Goal: Transaction & Acquisition: Purchase product/service

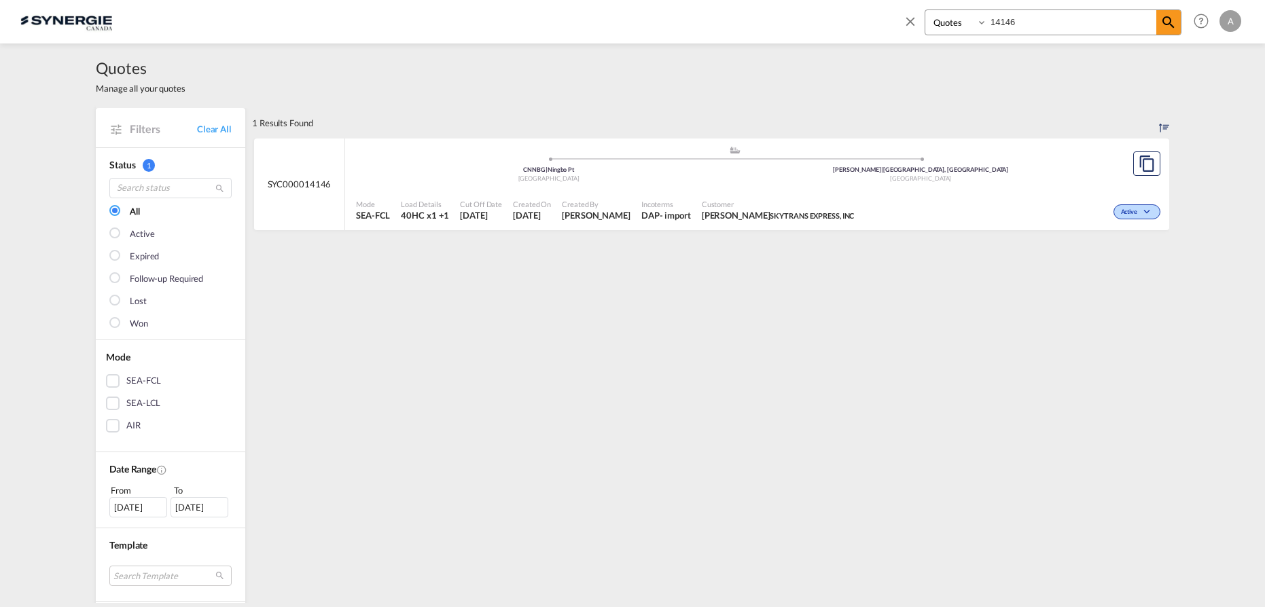
select select "Quotes"
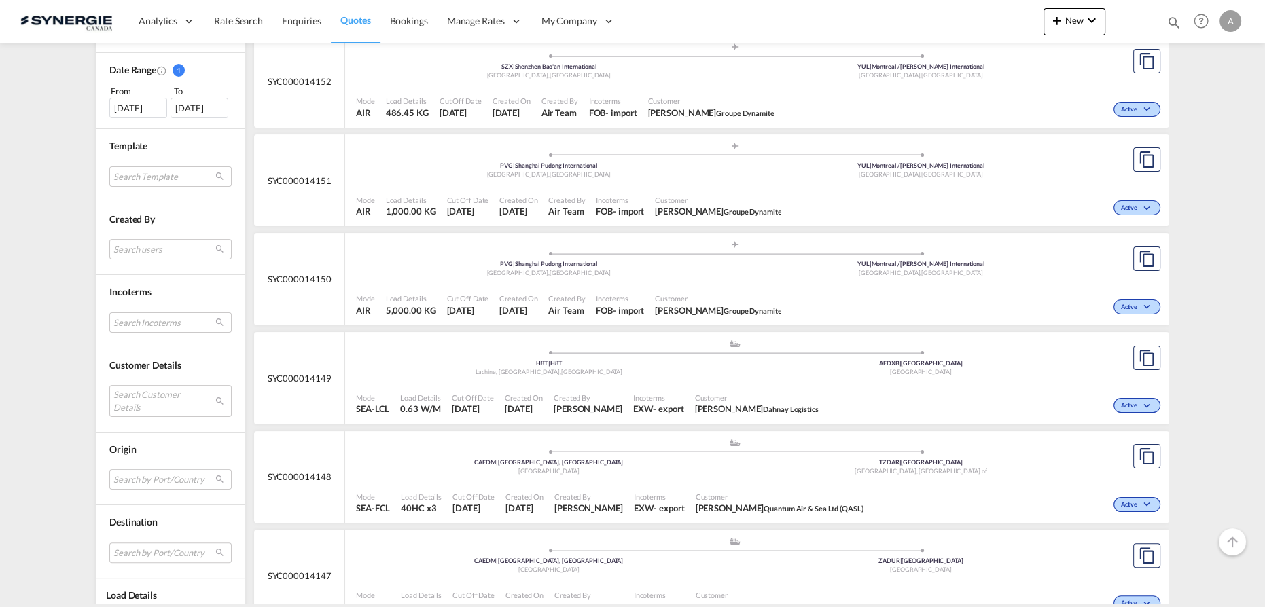
scroll to position [494, 0]
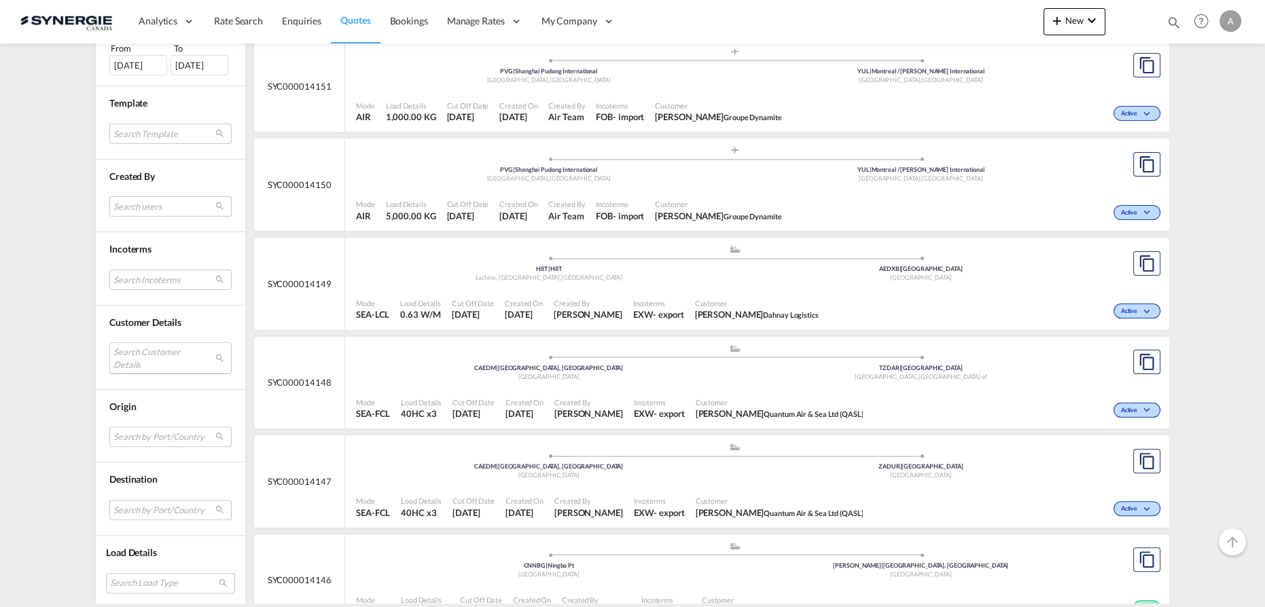
click at [145, 359] on md-select "Search Customer Details user name user [PERSON_NAME] [PERSON_NAME][EMAIL_ADDRES…" at bounding box center [170, 357] width 122 height 31
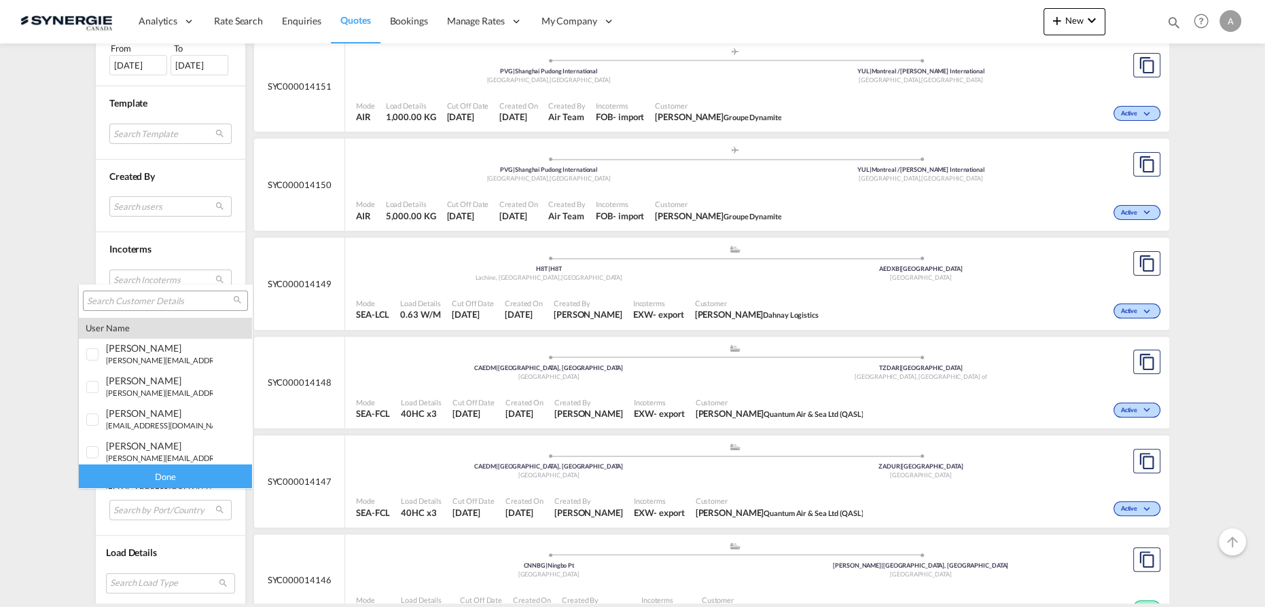
click at [162, 300] on input "search" at bounding box center [160, 301] width 146 height 12
type input "canimex"
click at [111, 449] on span "canimex" at bounding box center [124, 447] width 37 height 12
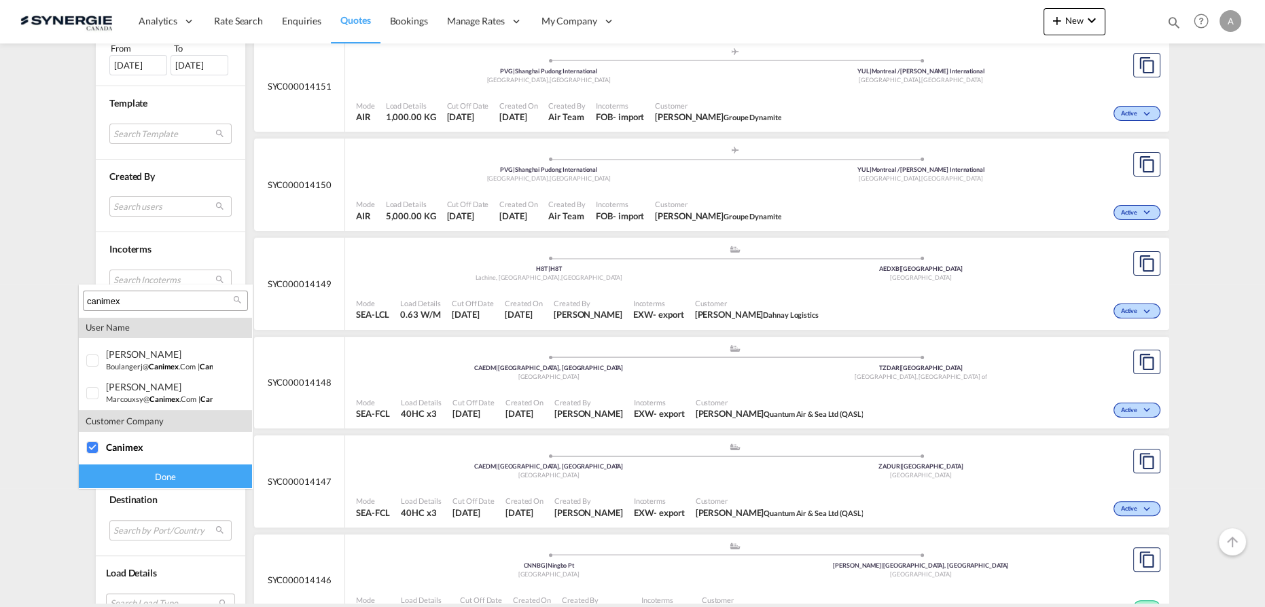
click at [130, 477] on div "Done" at bounding box center [165, 477] width 173 height 24
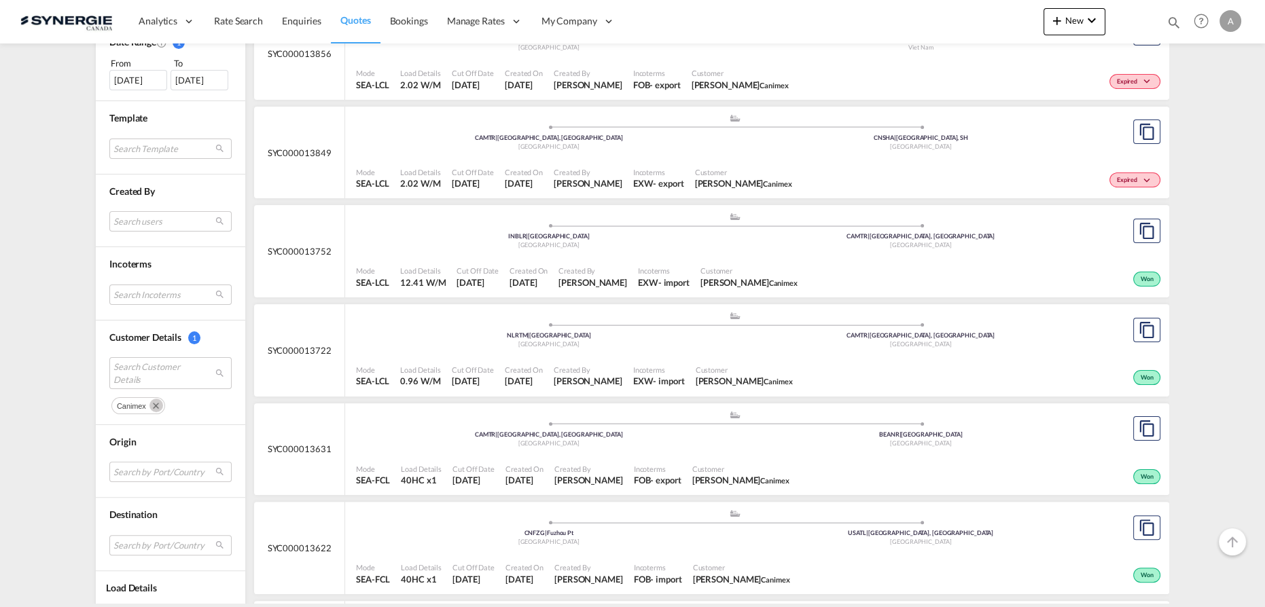
scroll to position [432, 0]
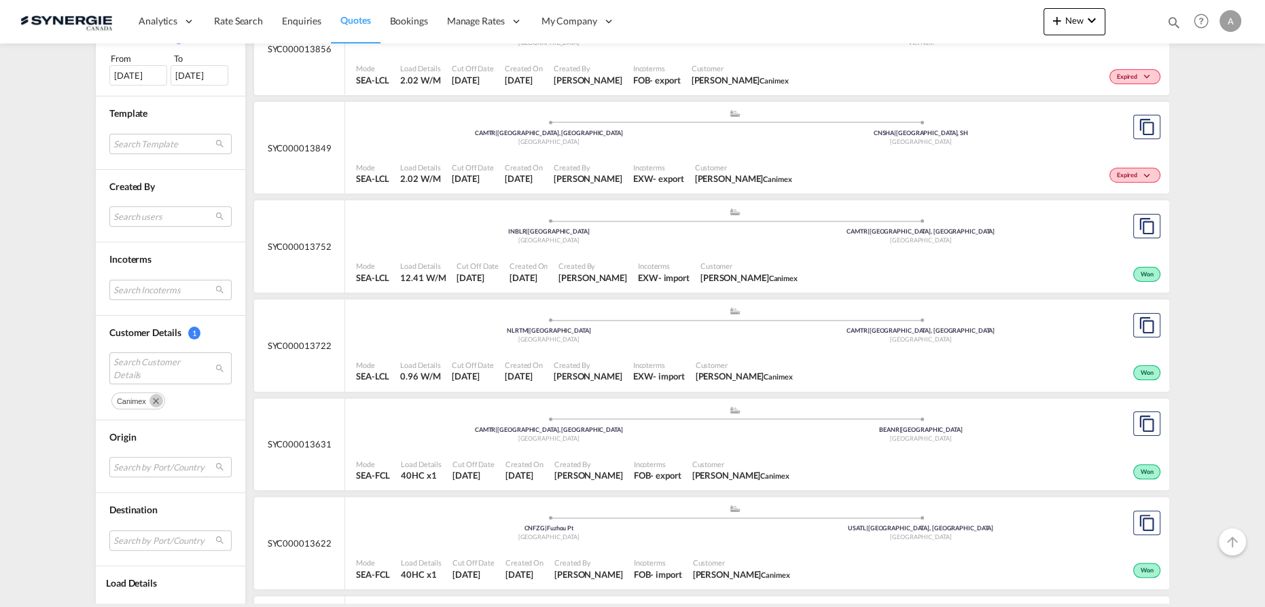
click at [565, 258] on div "Created By [PERSON_NAME]" at bounding box center [592, 272] width 79 height 34
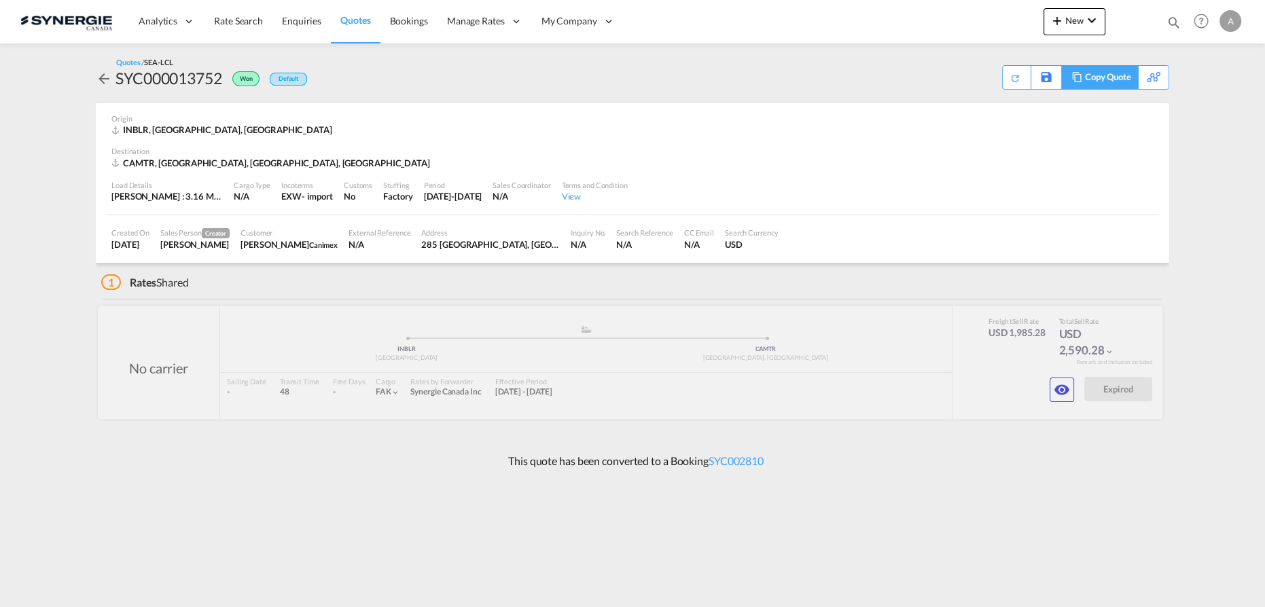
click at [1110, 80] on div "Copy Quote" at bounding box center [1108, 77] width 46 height 23
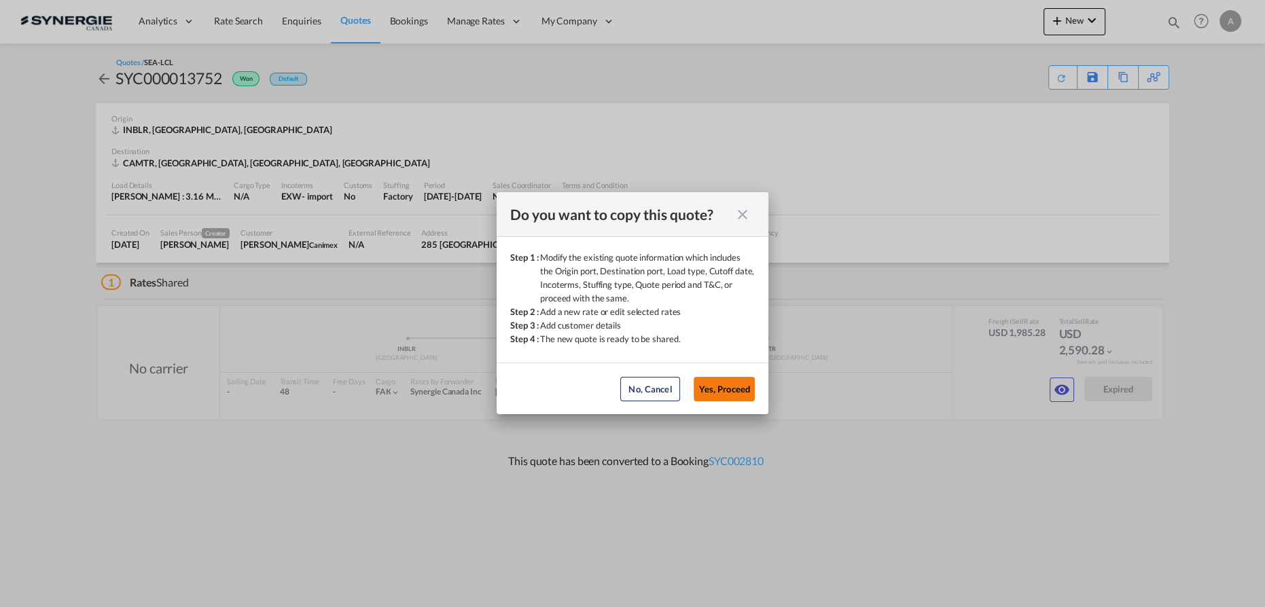
click at [728, 393] on button "Yes, Proceed" at bounding box center [723, 389] width 61 height 24
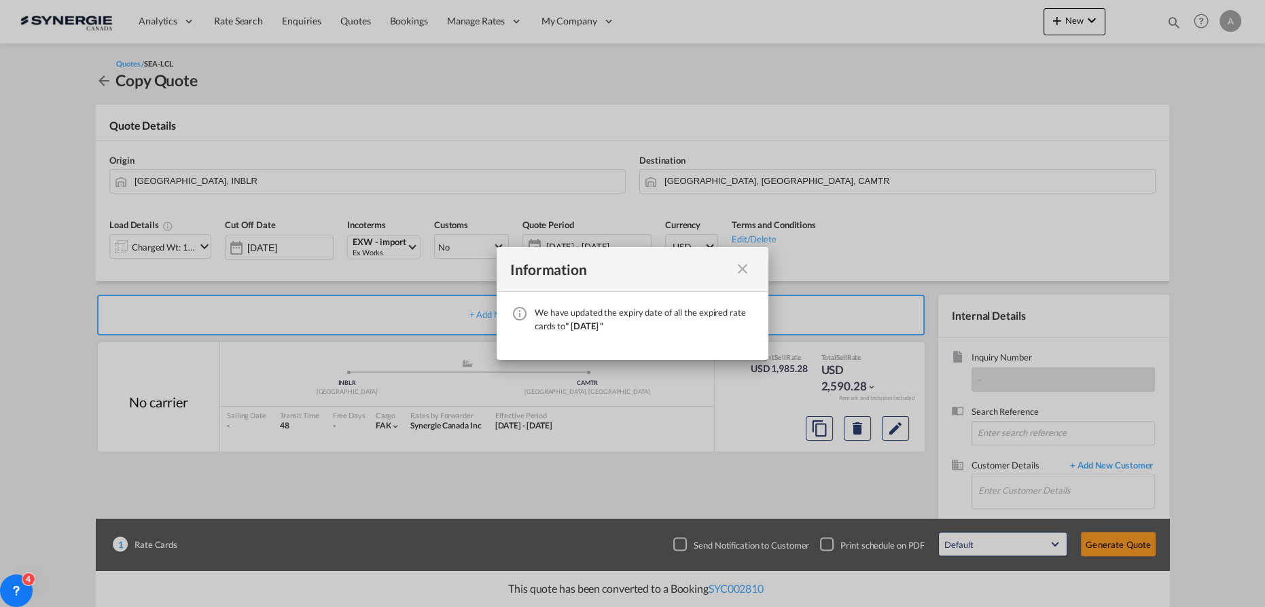
click at [742, 272] on md-icon "icon-close fg-AAA8AD cursor" at bounding box center [742, 269] width 16 height 16
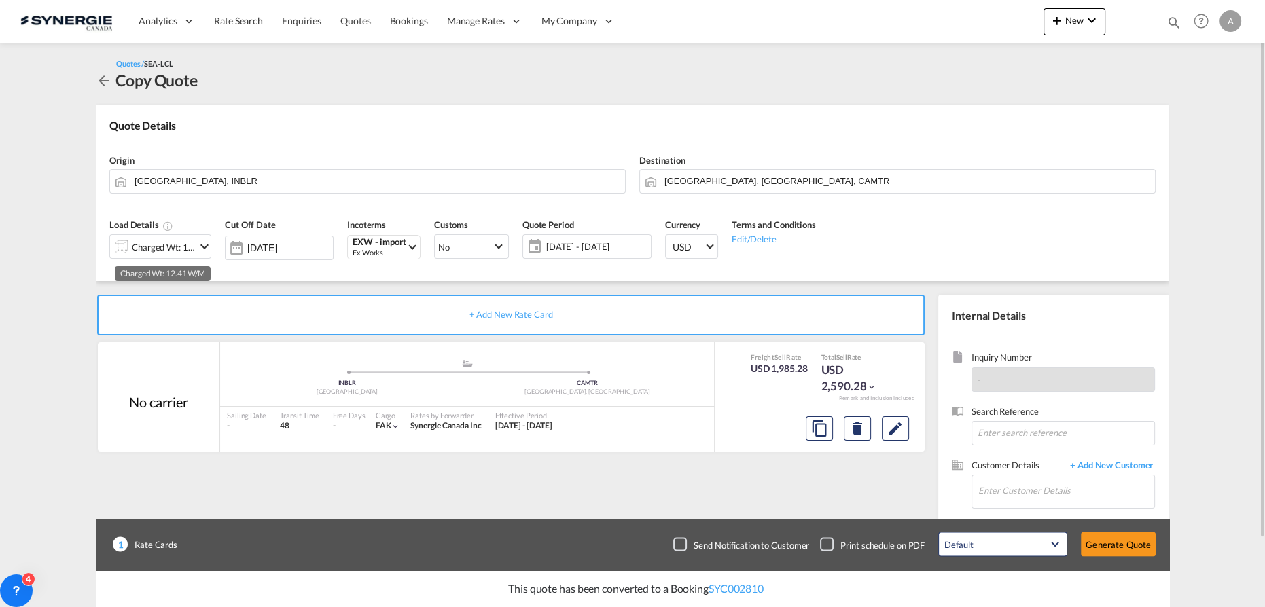
click at [173, 245] on div "Charged Wt: 12.41 W/M" at bounding box center [164, 247] width 64 height 19
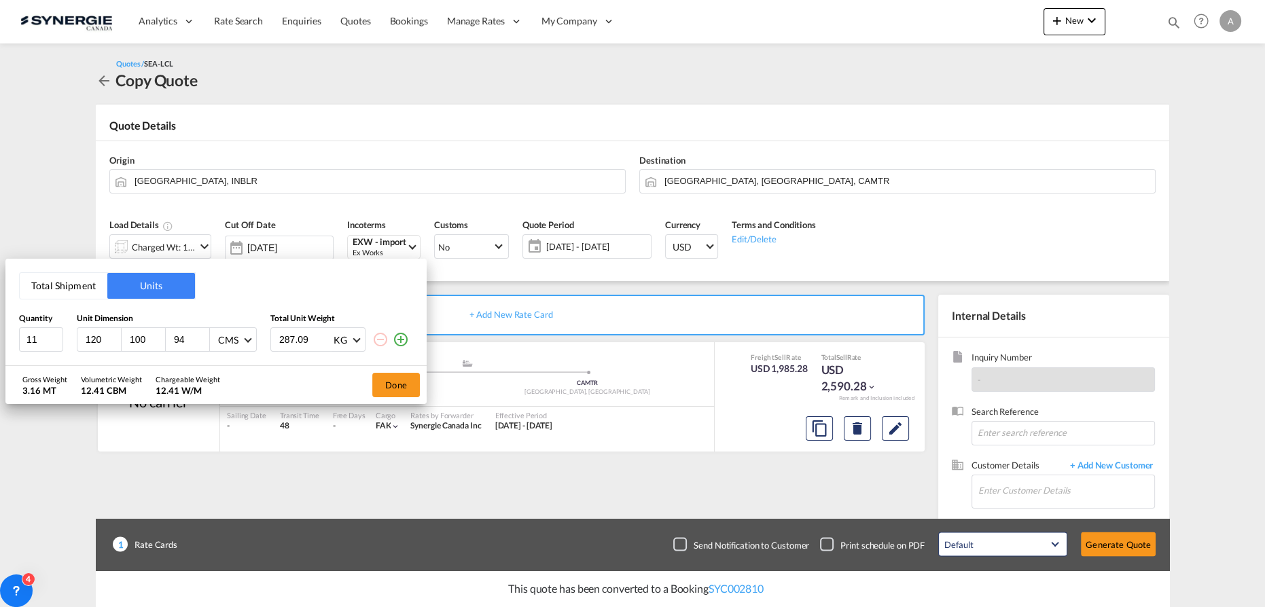
click at [58, 283] on button "Total Shipment" at bounding box center [64, 286] width 88 height 26
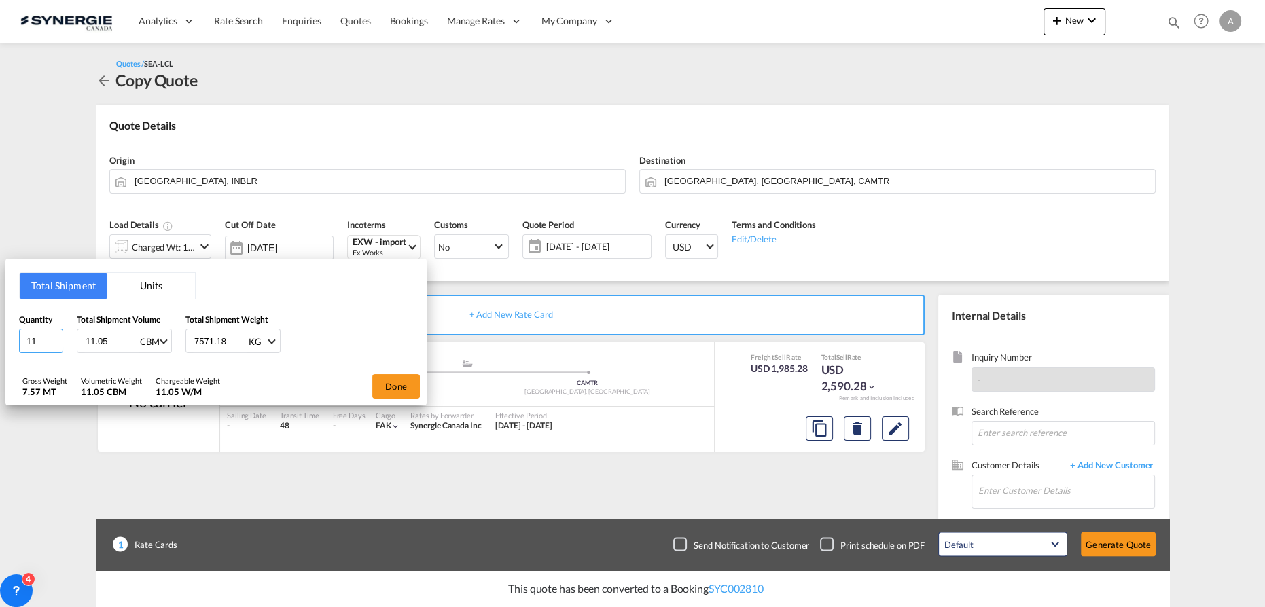
drag, startPoint x: 29, startPoint y: 343, endPoint x: 68, endPoint y: 342, distance: 38.7
click at [0, 340] on html "Analytics Reports Dashboard Rate Search Enquiries Quotes" at bounding box center [632, 303] width 1265 height 607
type input "26"
click at [157, 287] on button "Units" at bounding box center [151, 286] width 88 height 26
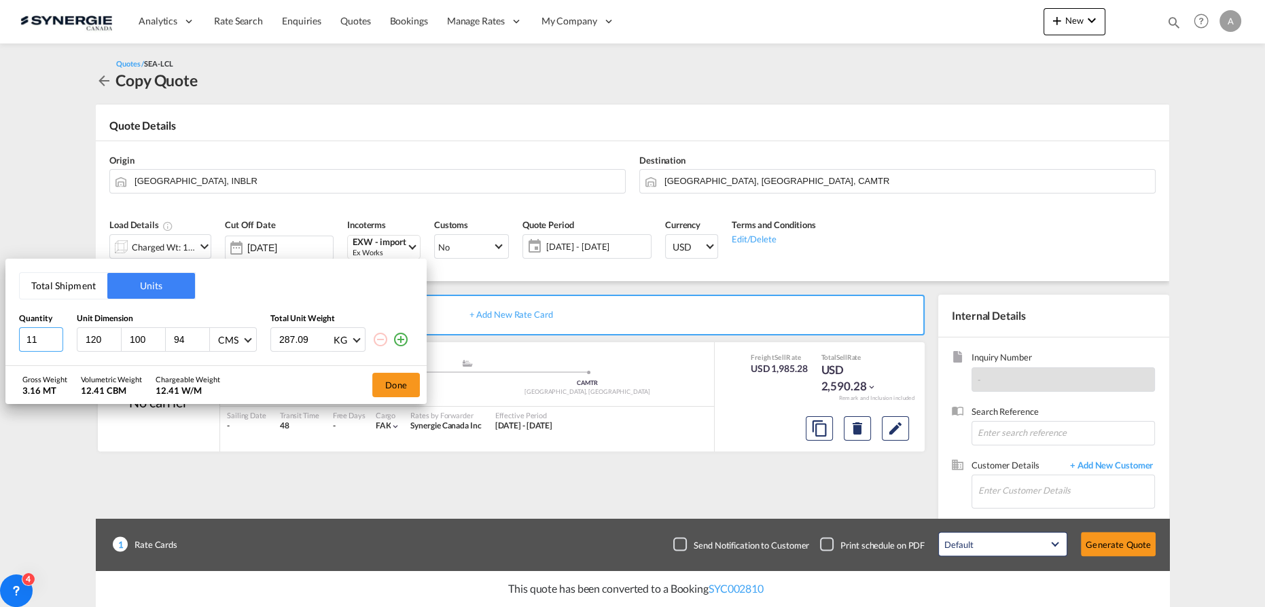
drag, startPoint x: 45, startPoint y: 342, endPoint x: 0, endPoint y: 336, distance: 45.3
click at [0, 336] on div "Total Shipment Units Quantity Unit Dimension Total Unit Weight 11 120 100 94 CM…" at bounding box center [632, 303] width 1265 height 607
type input "26"
type input "31"
type input "24"
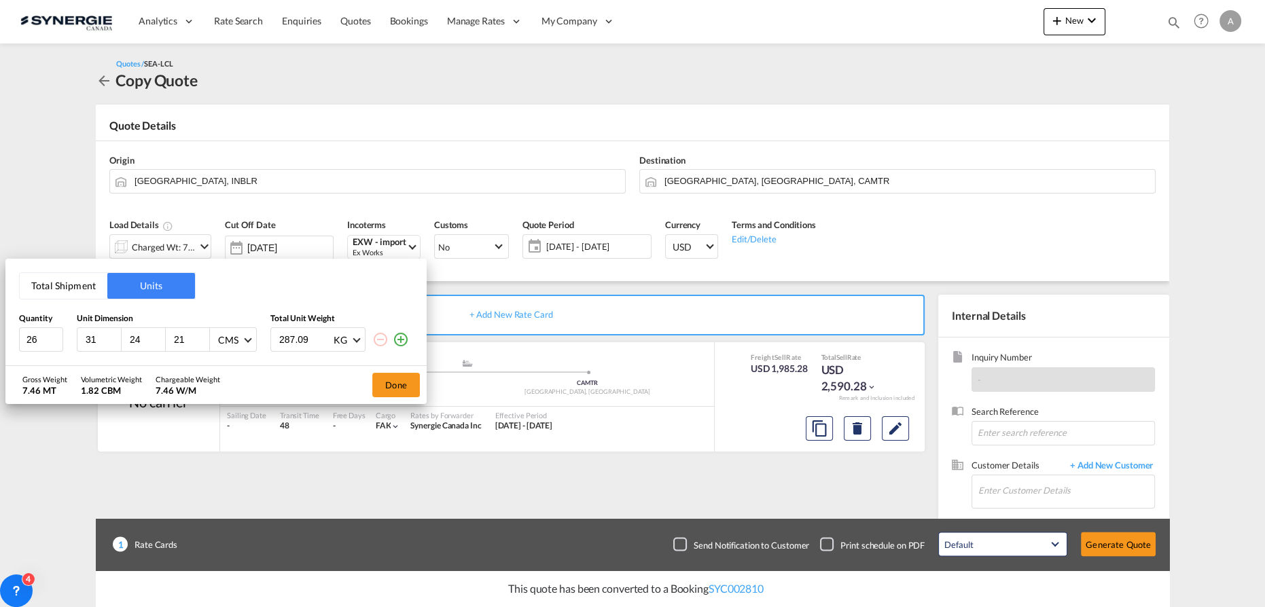
type input "21"
click at [235, 336] on div "CMS" at bounding box center [228, 341] width 20 height 12
click at [234, 372] on div "Inches" at bounding box center [230, 373] width 26 height 14
drag, startPoint x: 312, startPoint y: 335, endPoint x: 304, endPoint y: 342, distance: 10.6
click at [312, 336] on input "287.09" at bounding box center [305, 339] width 54 height 23
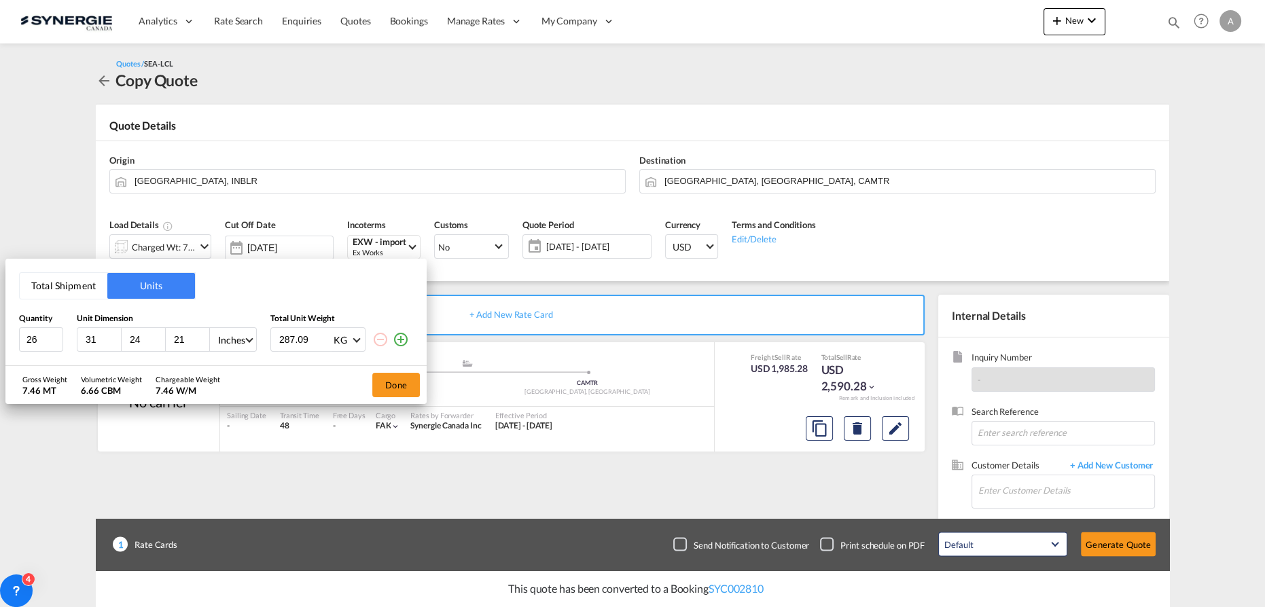
drag, startPoint x: 304, startPoint y: 342, endPoint x: 190, endPoint y: 339, distance: 114.8
click at [231, 344] on div "26 31 24 21 Inches 287.09 KG KG LB" at bounding box center [216, 339] width 394 height 24
type input "9"
click at [289, 342] on input "number" at bounding box center [305, 339] width 54 height 23
type input "179.57"
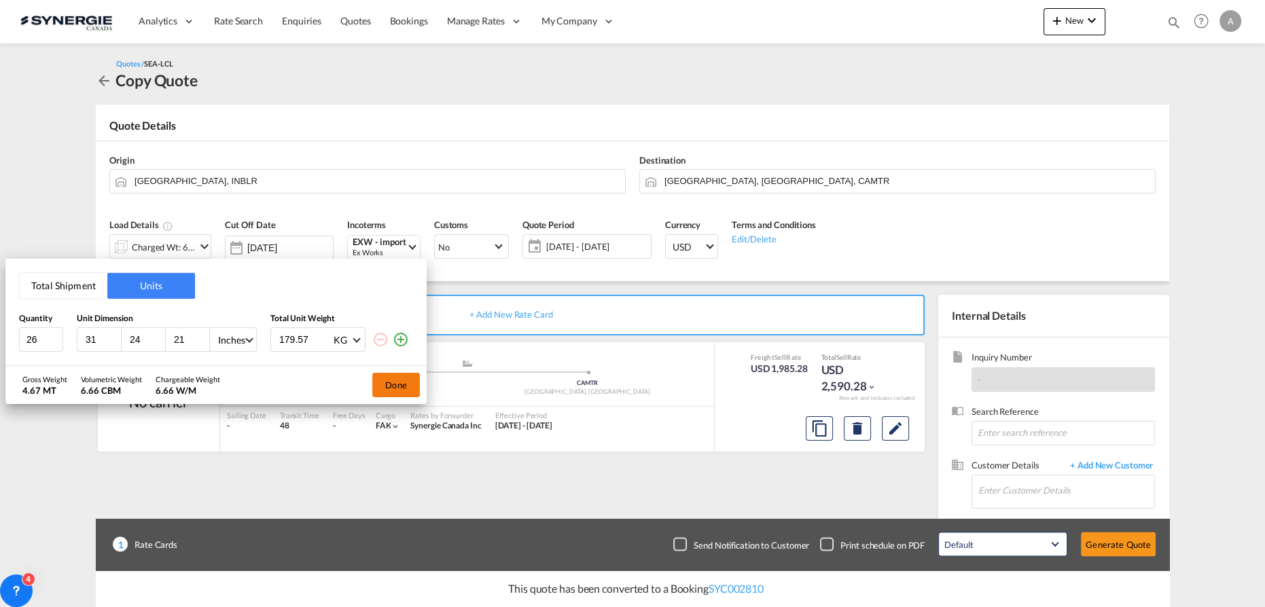
click at [403, 378] on button "Done" at bounding box center [396, 385] width 48 height 24
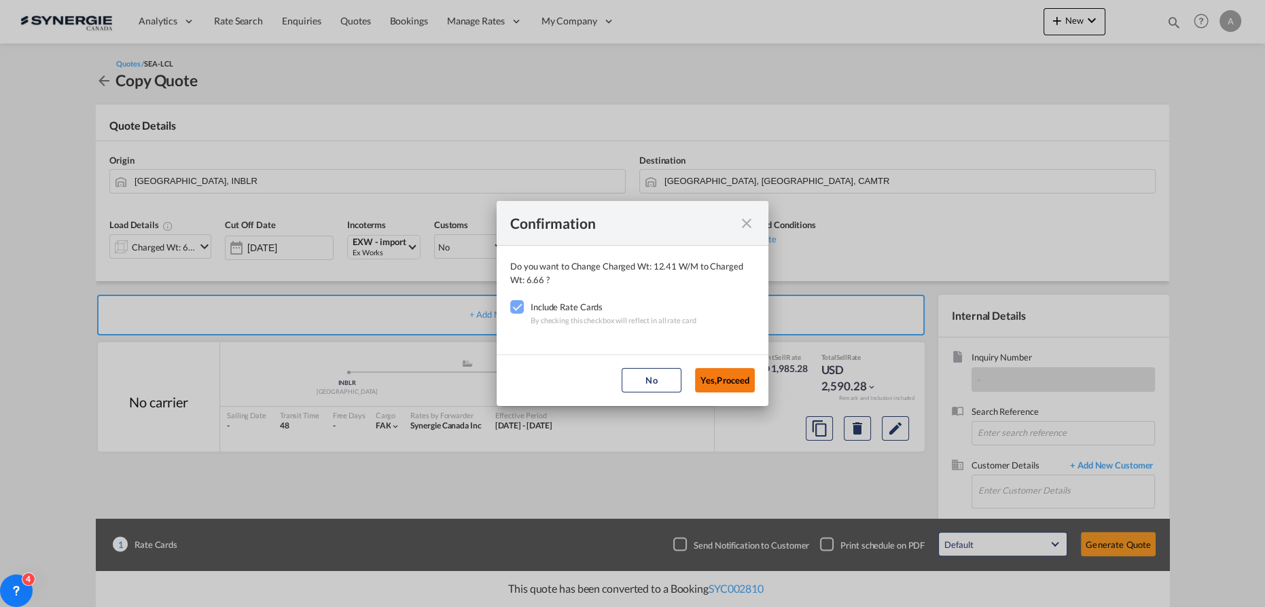
click at [729, 379] on button "Yes,Proceed" at bounding box center [725, 380] width 60 height 24
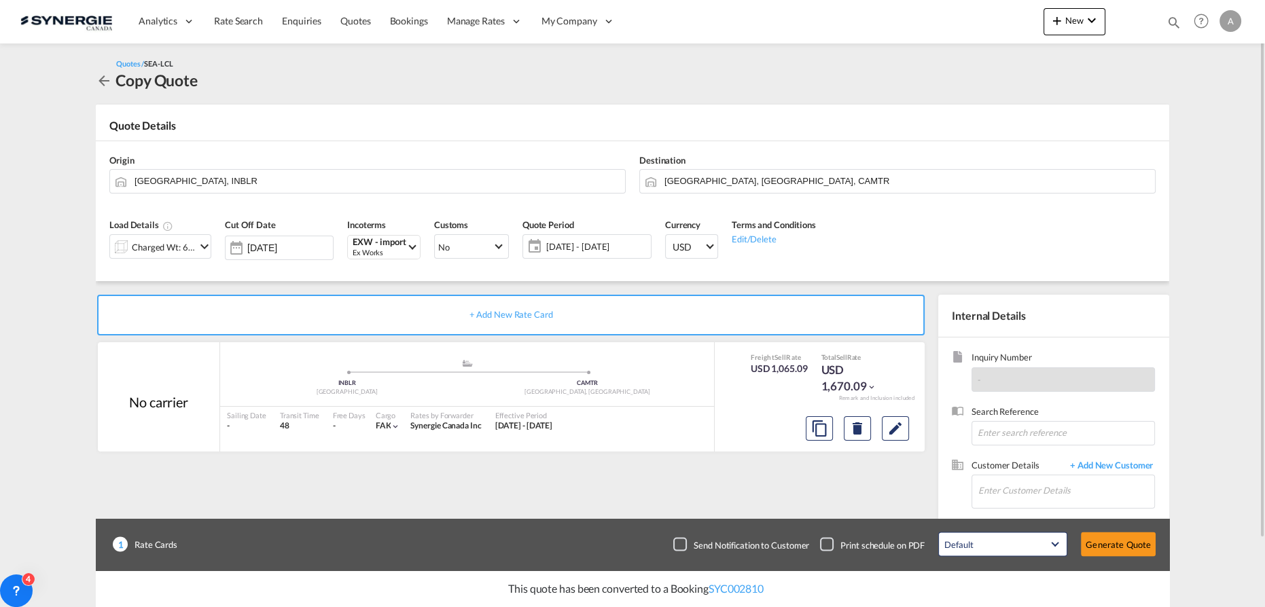
click at [602, 250] on span "19 Aug - 18 Sep 2025" at bounding box center [596, 246] width 101 height 12
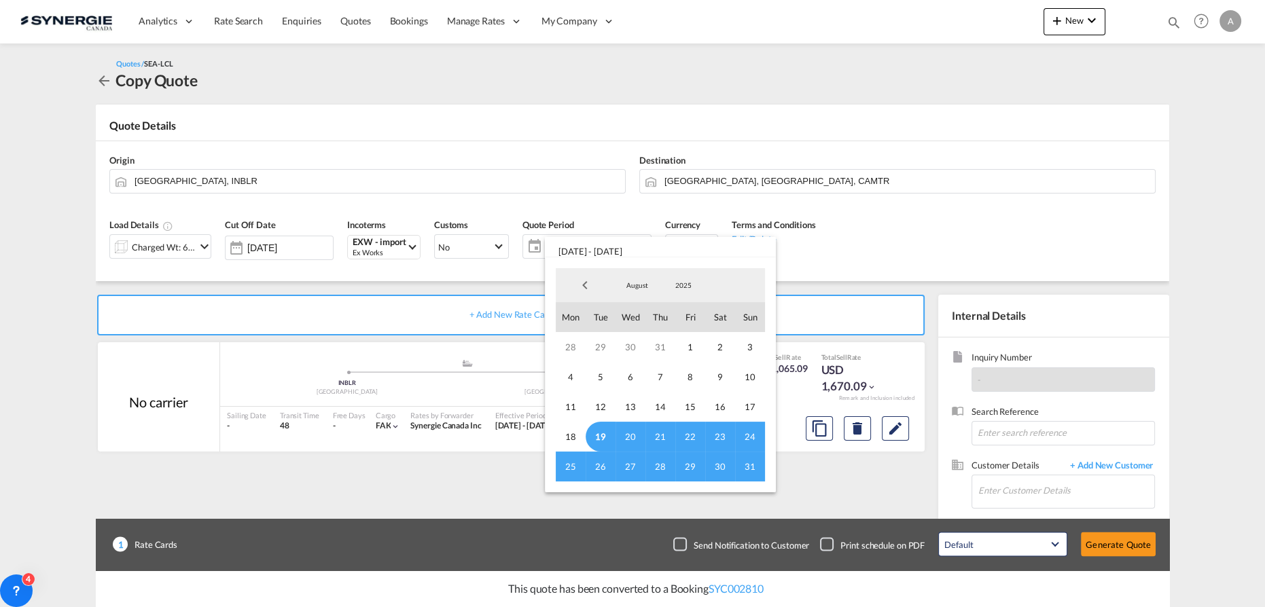
click at [601, 434] on span "19" at bounding box center [600, 437] width 30 height 30
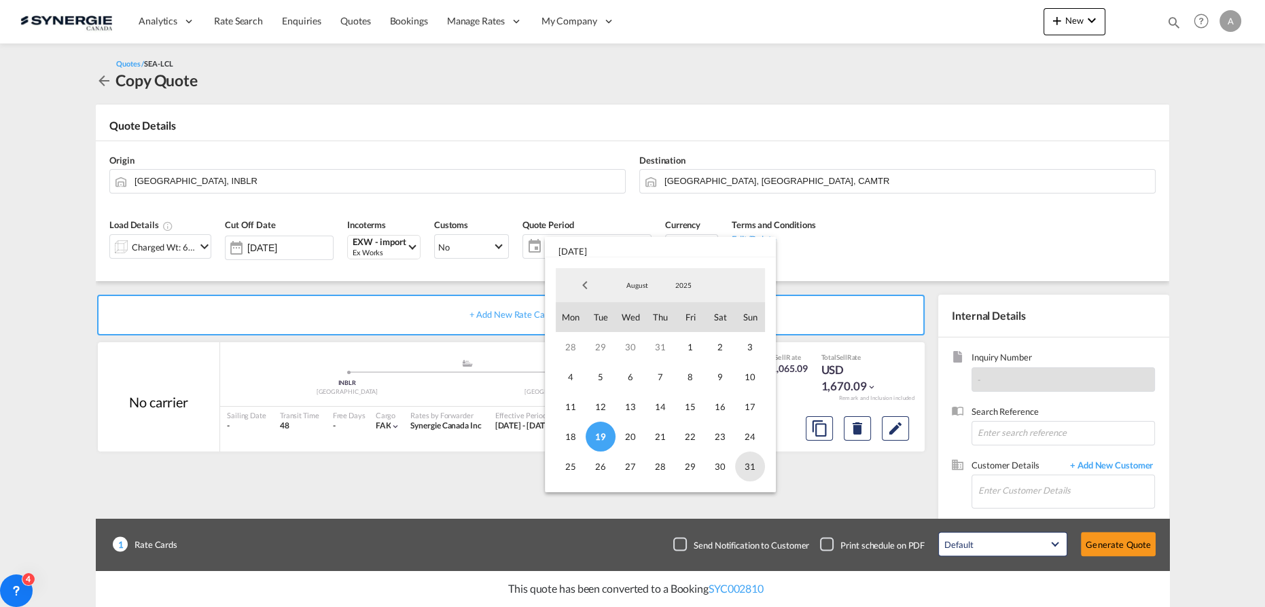
click at [745, 470] on span "31" at bounding box center [750, 467] width 30 height 30
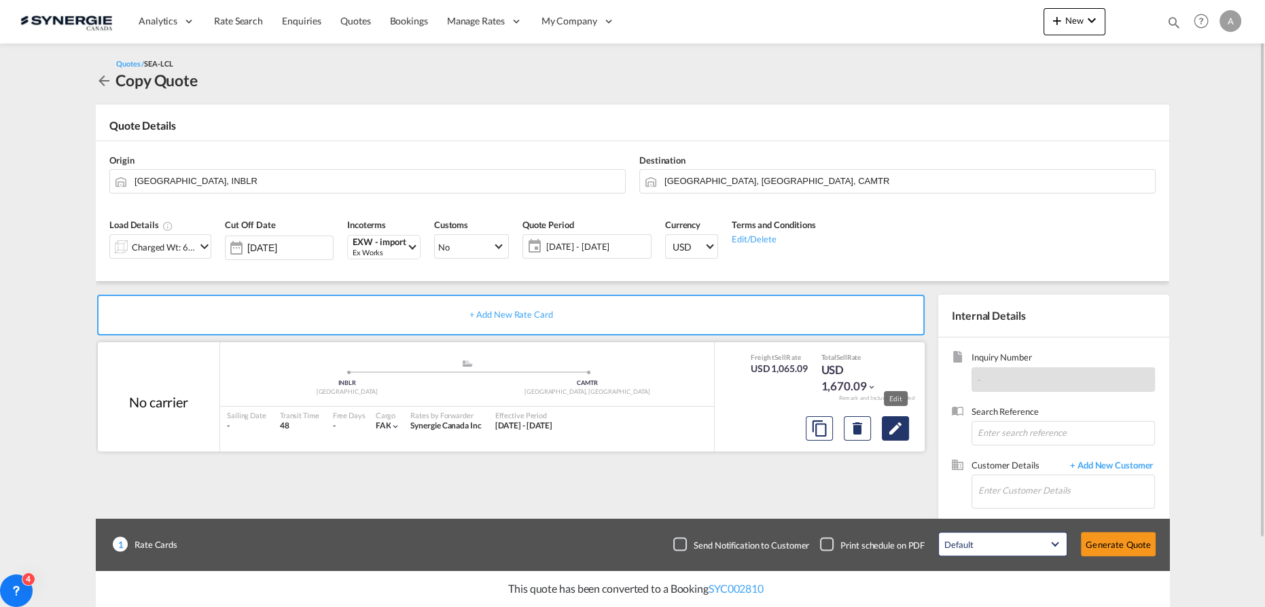
click at [890, 432] on md-icon "Edit" at bounding box center [895, 428] width 16 height 16
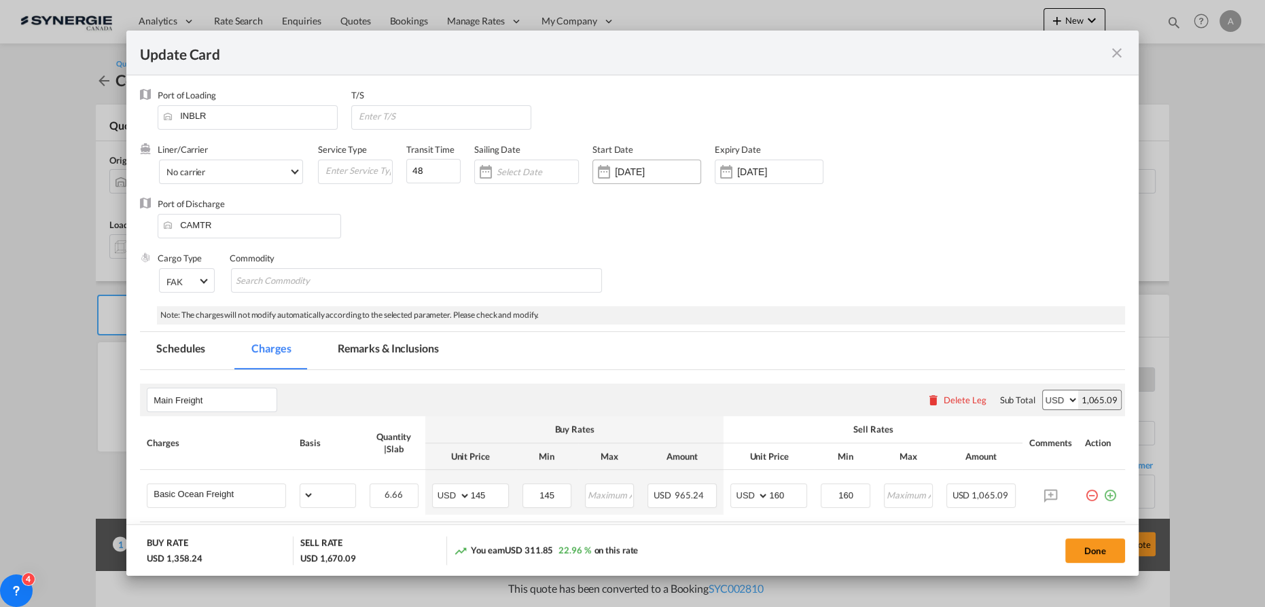
select select "per_w/m"
select select "flat"
select select "per_hbl"
select select "per_bl"
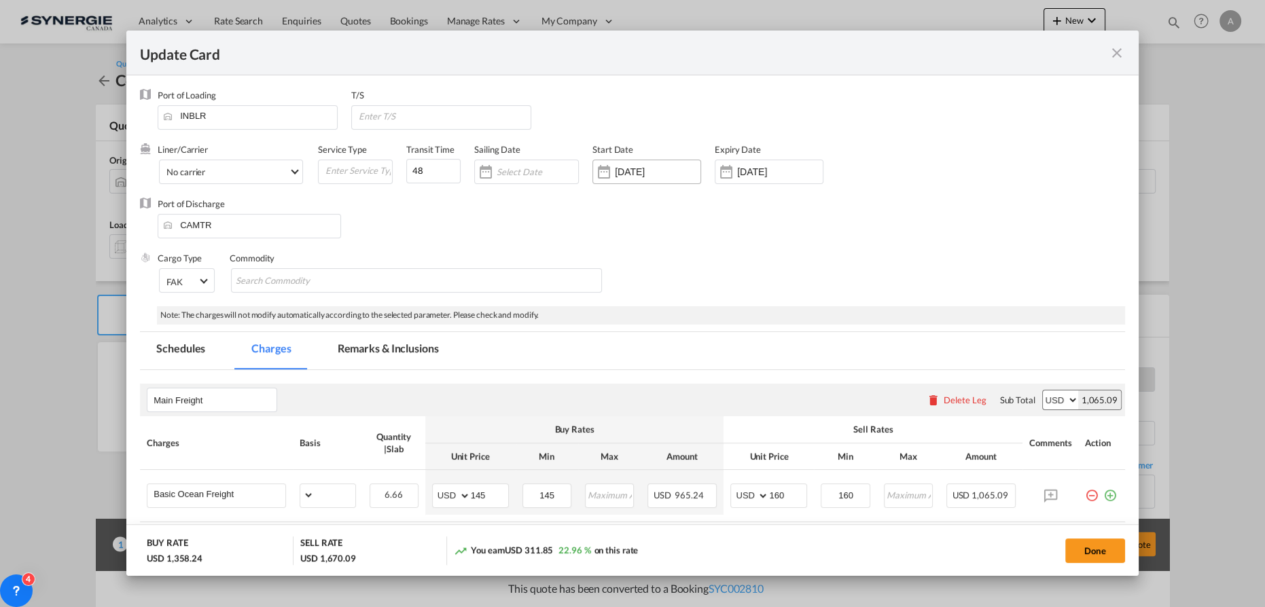
select select "per_bl"
click at [671, 176] on input "04 Aug 2025" at bounding box center [658, 171] width 86 height 11
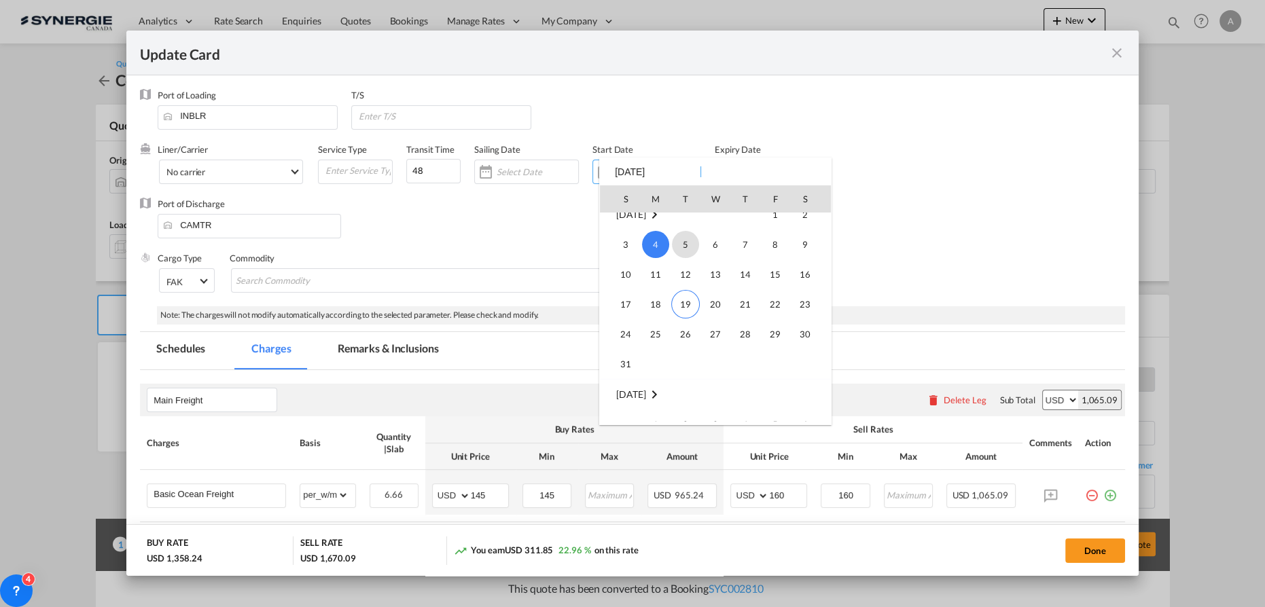
scroll to position [314380, 0]
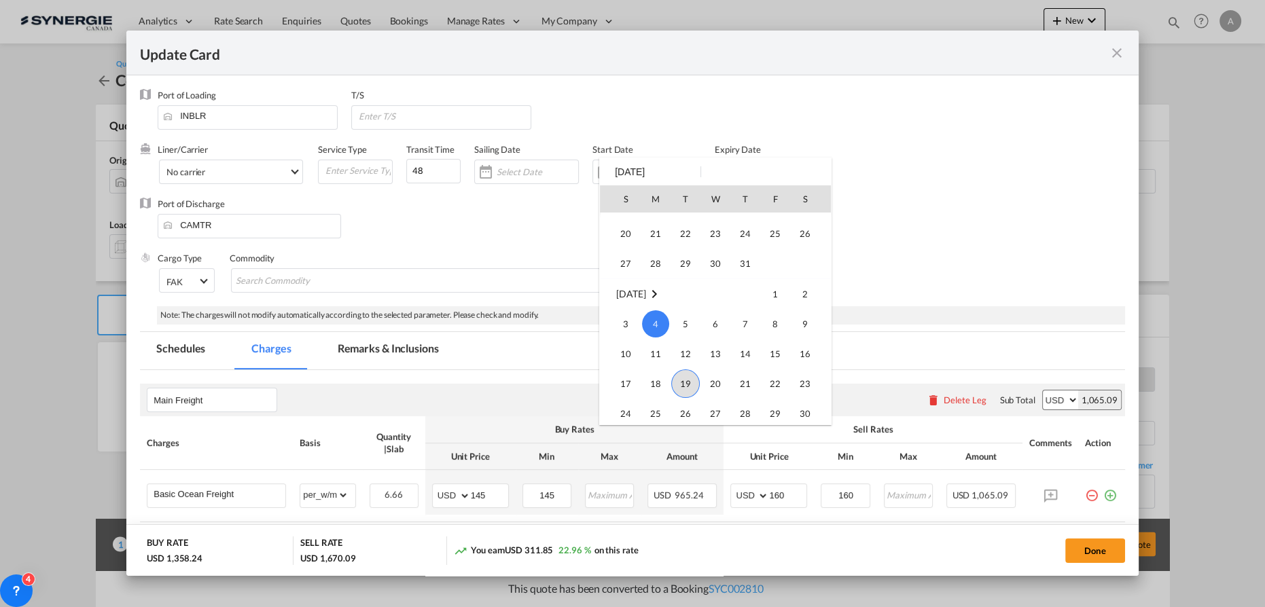
click at [683, 380] on span "19" at bounding box center [685, 383] width 29 height 29
type input "[DATE]"
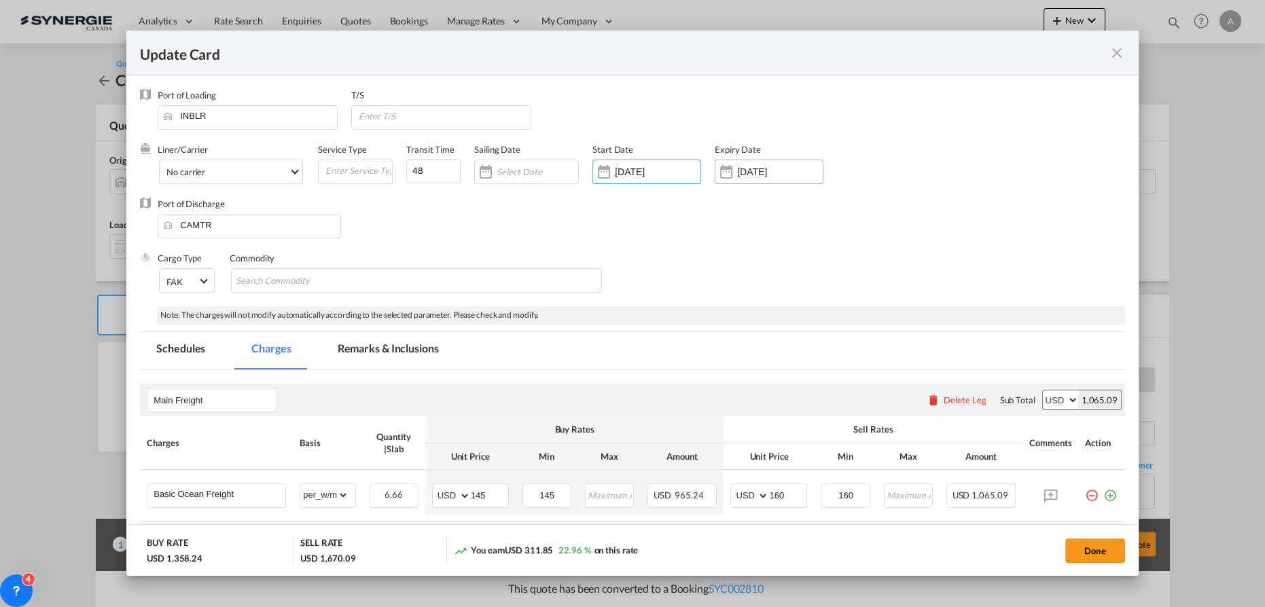
click at [744, 174] on input "18 Sep 2025" at bounding box center [780, 171] width 86 height 11
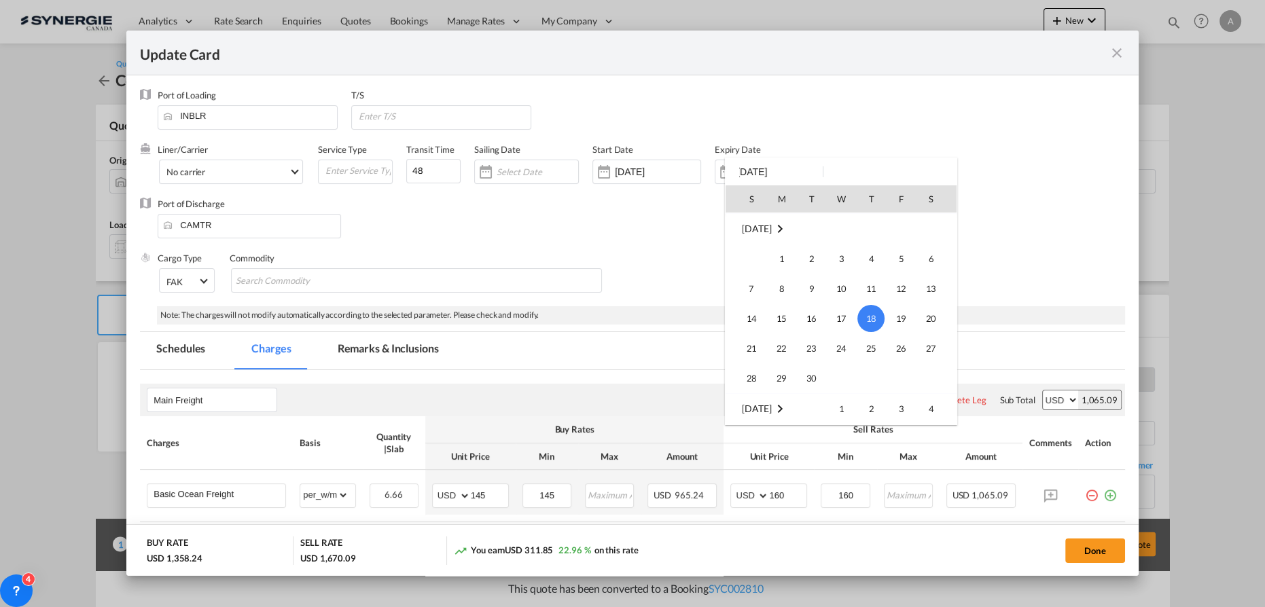
scroll to position [56, 0]
click at [752, 321] on span "31" at bounding box center [751, 321] width 27 height 27
type input "31 Aug 2025"
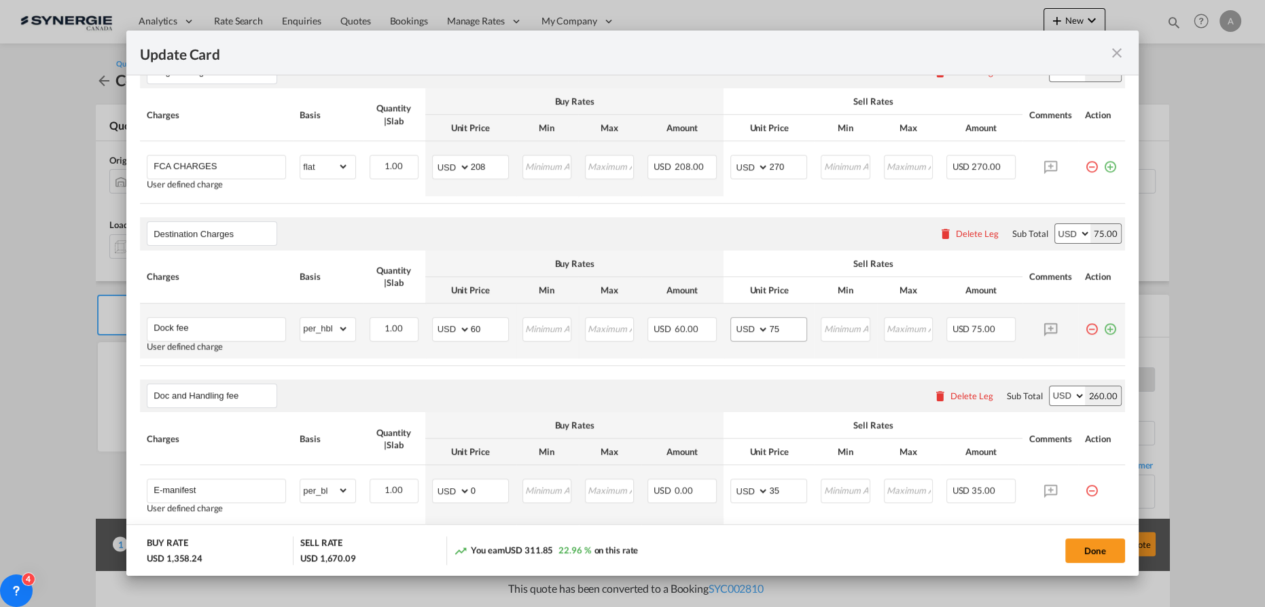
scroll to position [494, 0]
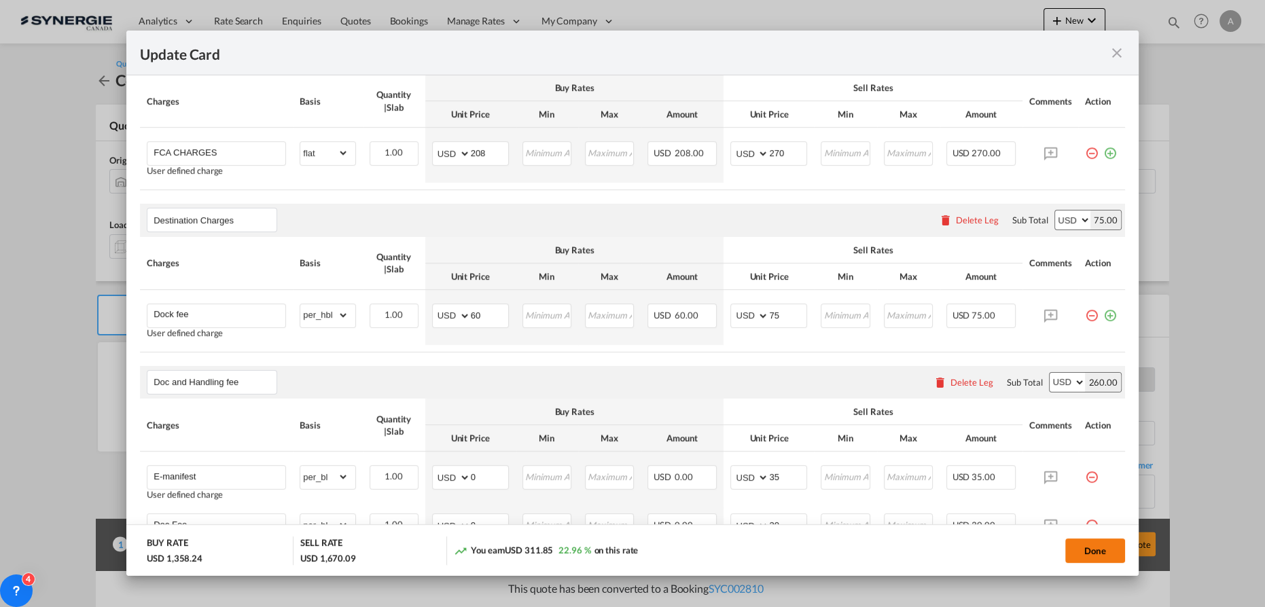
click at [1077, 545] on button "Done" at bounding box center [1095, 551] width 60 height 24
type input "[DATE]"
type input "30 Aug 2025"
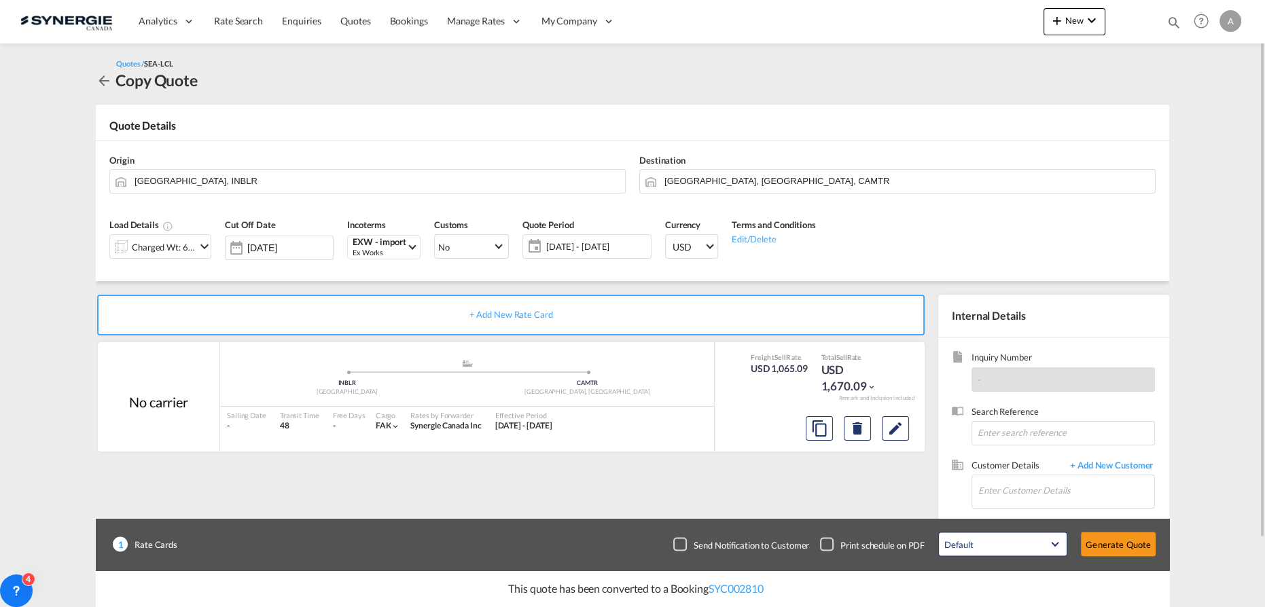
scroll to position [76, 0]
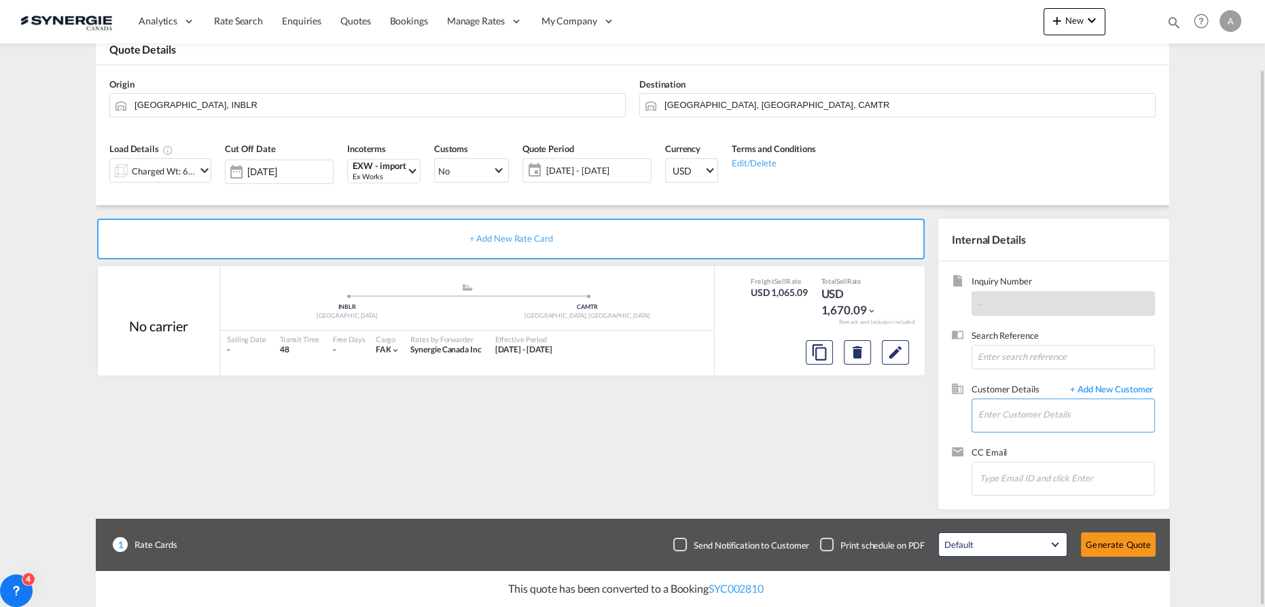
click at [1033, 422] on input "Enter Customer Details" at bounding box center [1066, 414] width 176 height 31
click at [1030, 432] on div "JOSEE LEMAIRE lemairej @canimex.com | Canimex" at bounding box center [1065, 436] width 177 height 37
type input "Canimex, JOSEE LEMAIRE, lemairej@canimex.com"
click at [1118, 547] on button "Generate Quote" at bounding box center [1118, 545] width 75 height 24
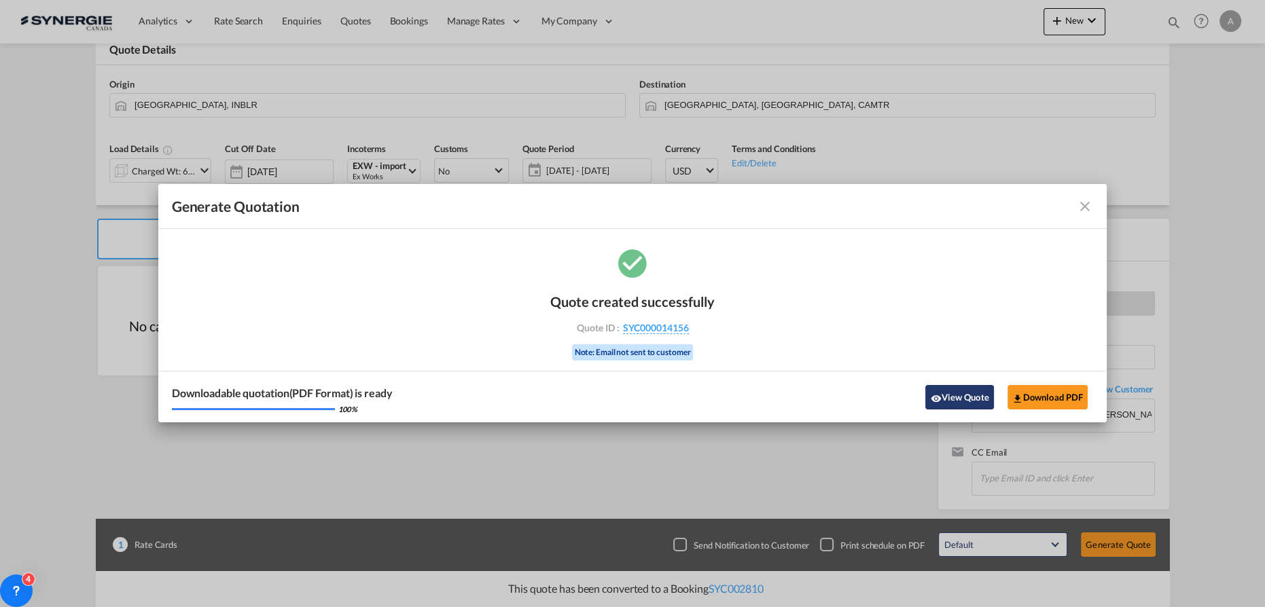
click at [964, 397] on button "View Quote" at bounding box center [959, 397] width 68 height 24
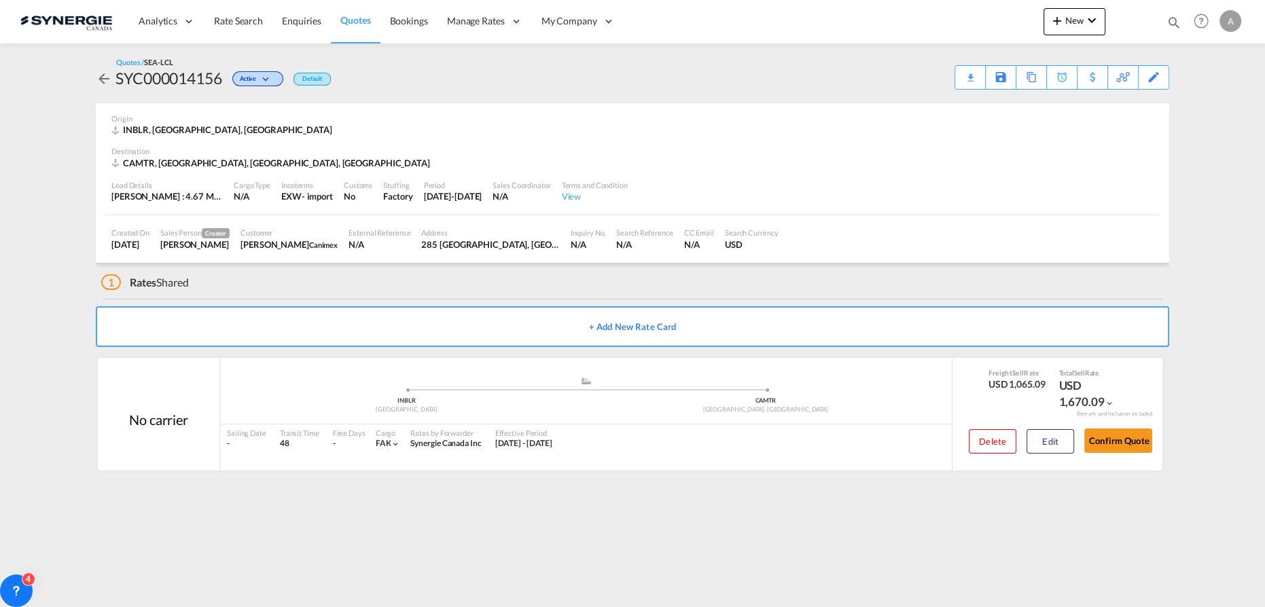
click at [927, 558] on md-content "Analytics Reports Dashboard Rate Search Enquiries Quotes Bookings" at bounding box center [632, 303] width 1265 height 607
click at [1038, 436] on button "Edit" at bounding box center [1050, 441] width 48 height 24
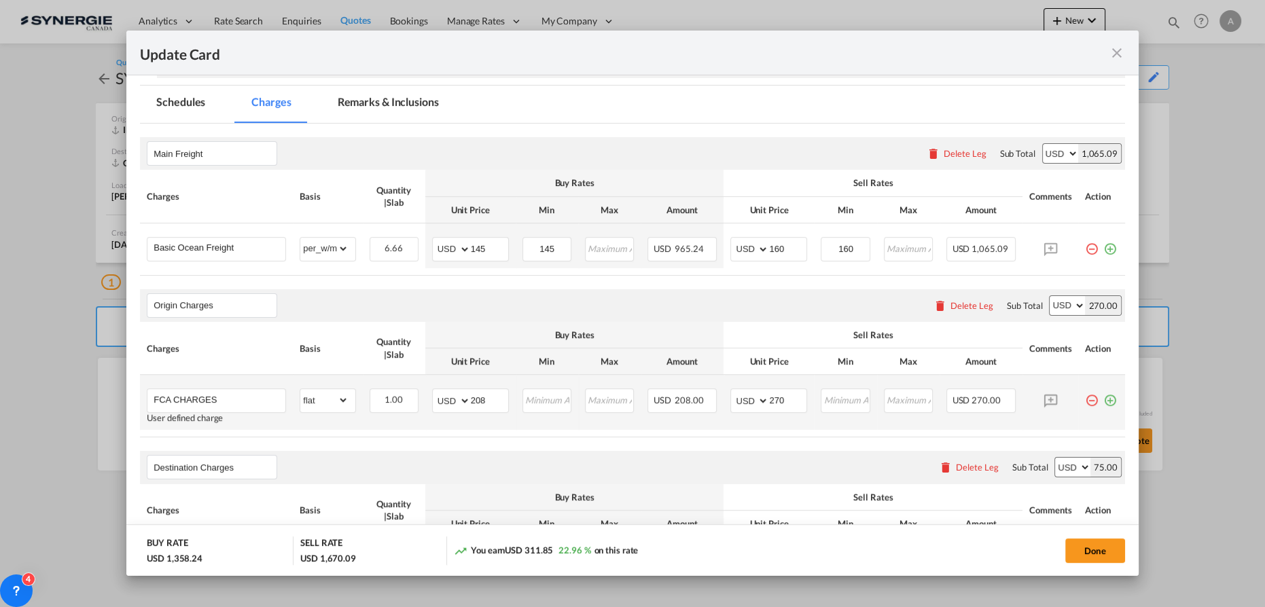
scroll to position [308, 0]
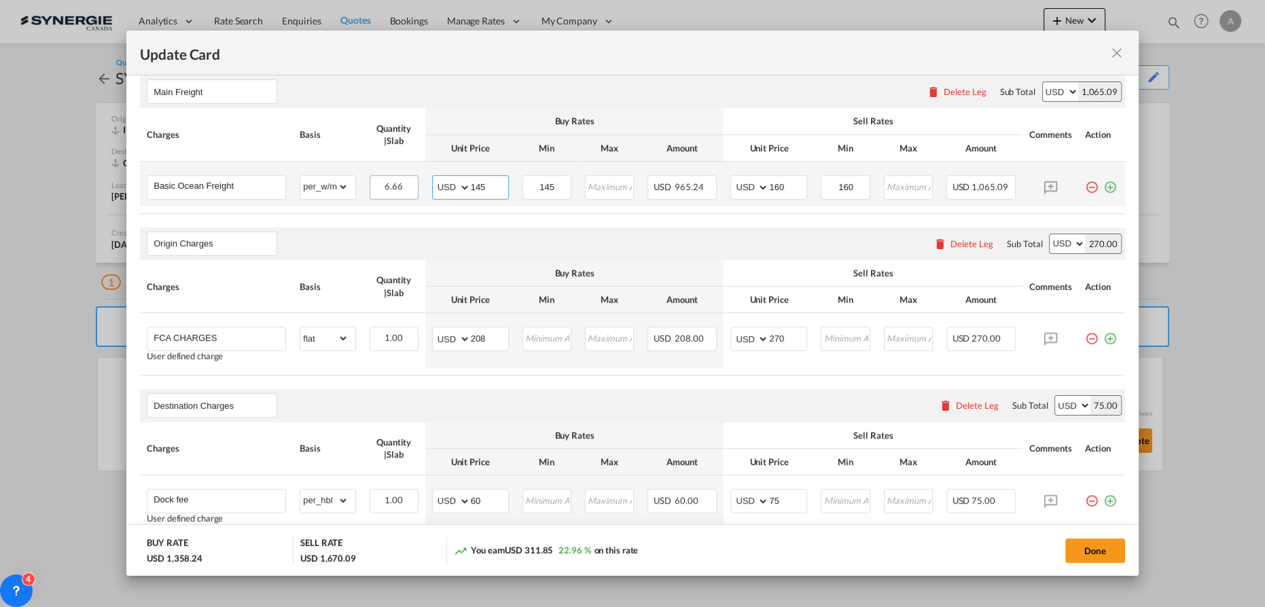
drag, startPoint x: 446, startPoint y: 187, endPoint x: 375, endPoint y: 195, distance: 71.0
click at [381, 192] on tr "Basic Ocean Freight Please Enter Already Exists gross_weight volumetric_weight …" at bounding box center [632, 184] width 985 height 45
type input "83"
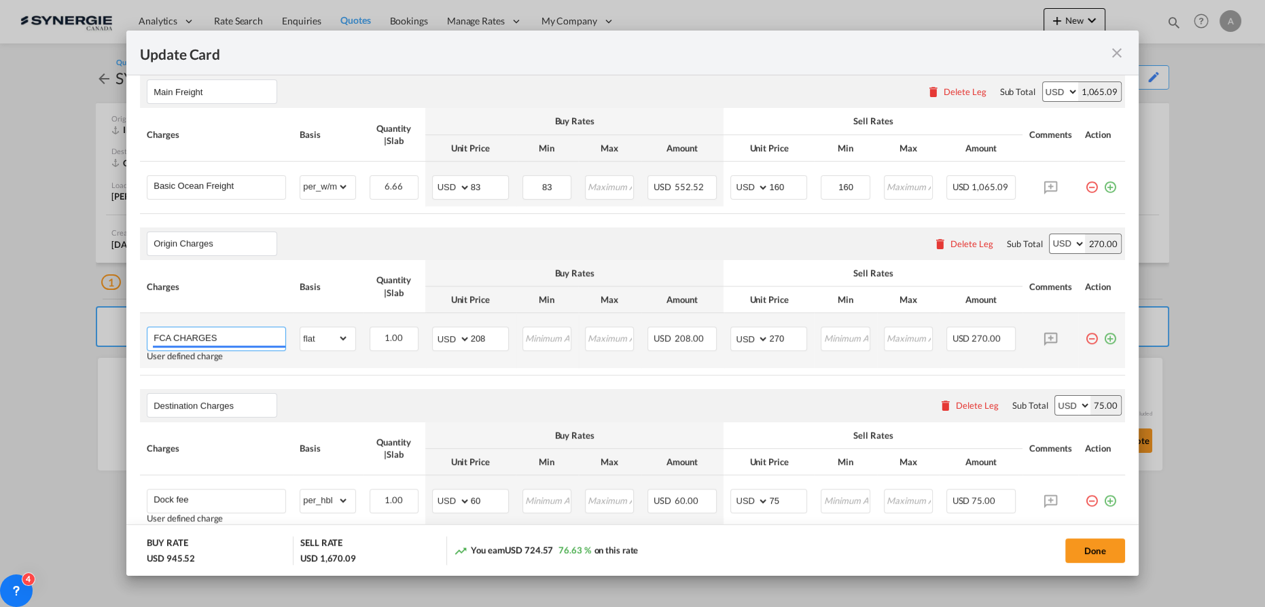
click at [157, 336] on input "FCA CHARGES" at bounding box center [220, 337] width 132 height 20
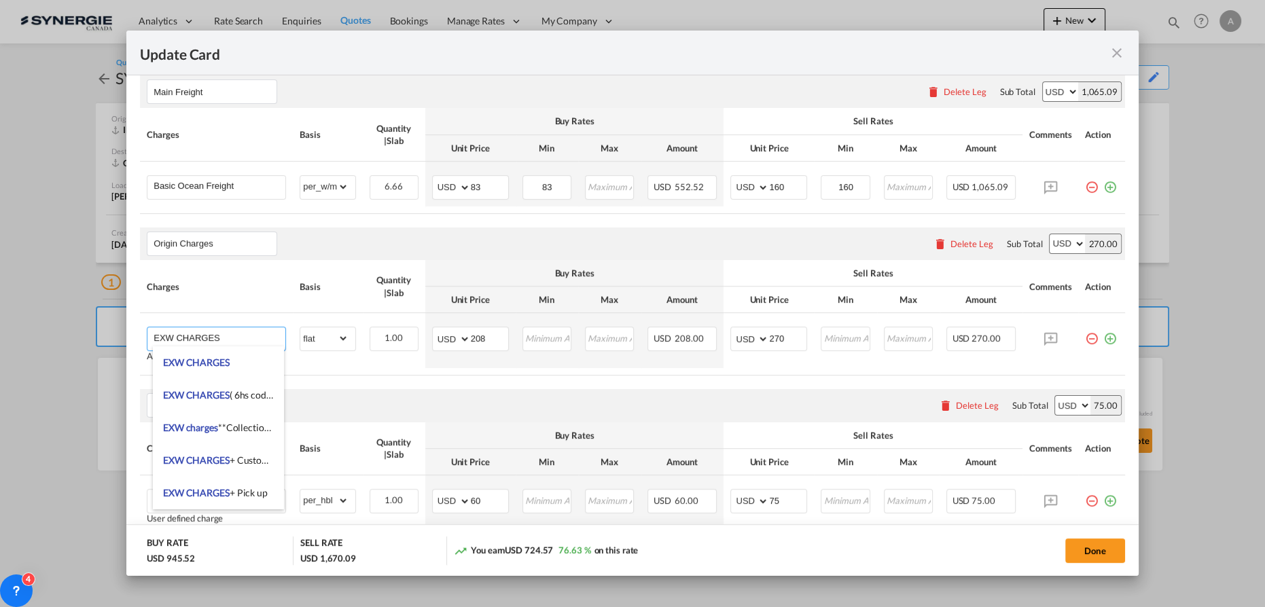
type input "EXW CHARGES"
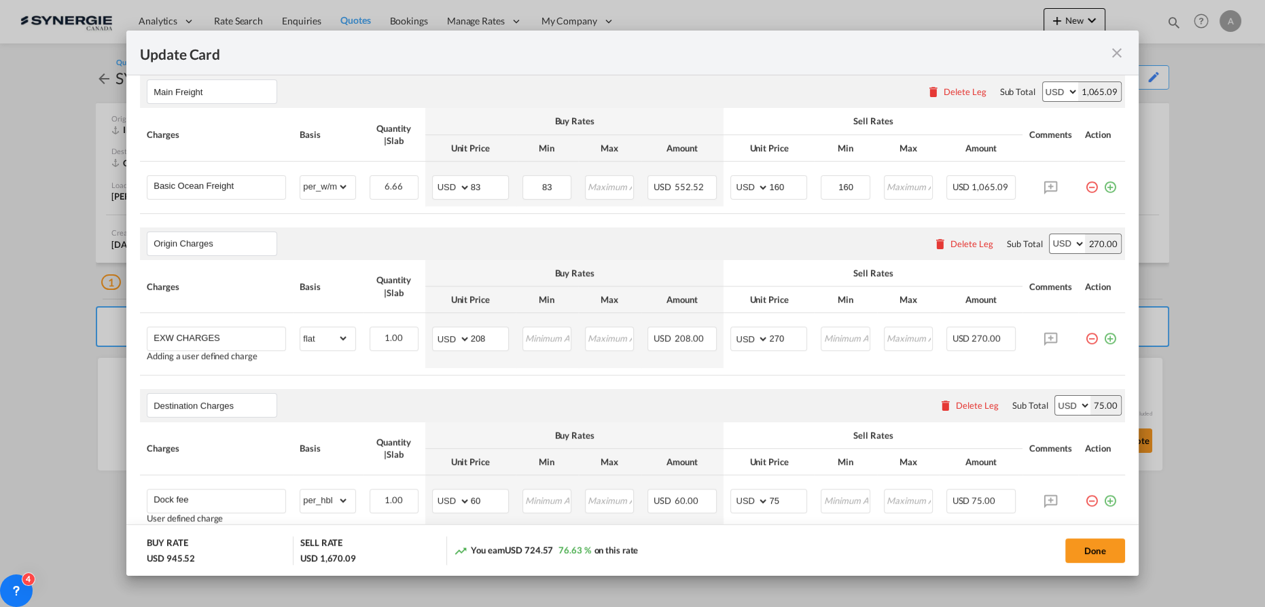
click at [395, 213] on table "Charges Basis Quantity | Slab Buy Rates Sell Rates Comments Action Unit Price M…" at bounding box center [632, 160] width 985 height 105
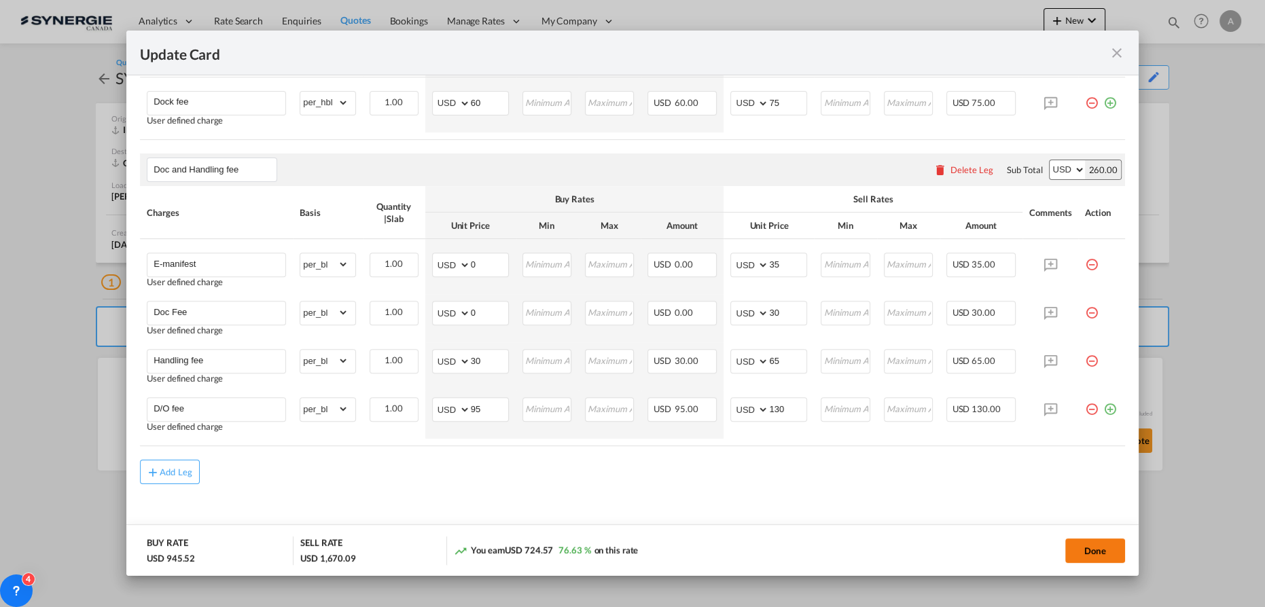
scroll to position [715, 0]
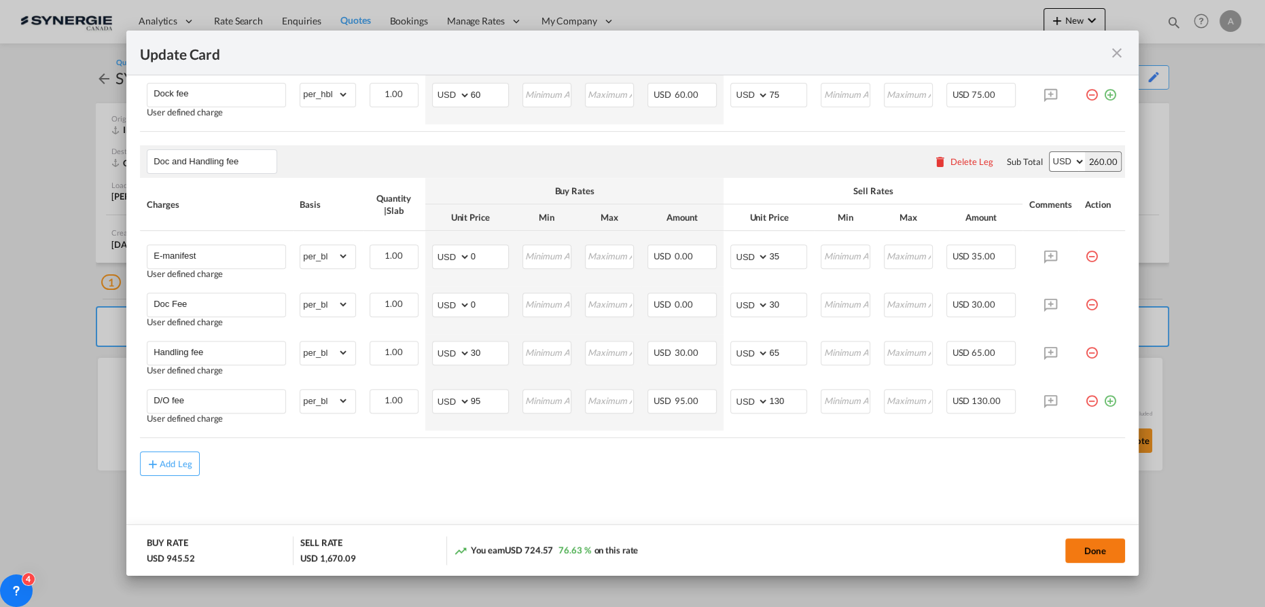
click at [1111, 541] on button "Done" at bounding box center [1095, 551] width 60 height 24
type input "[DATE]"
type input "30 Aug 2025"
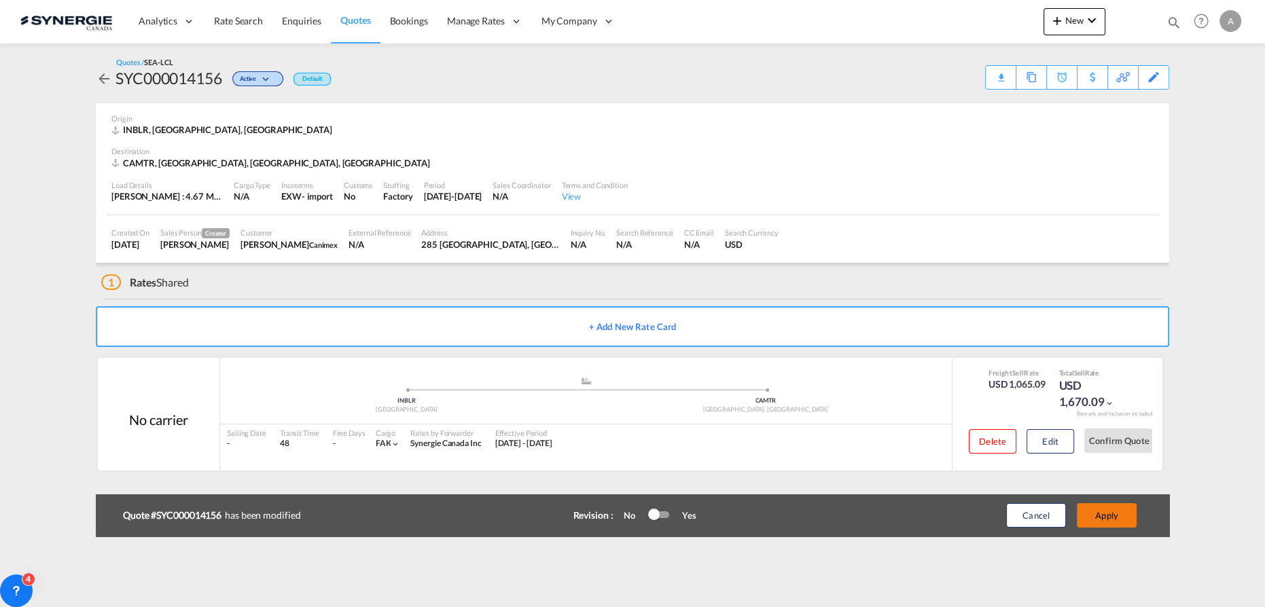
click at [1101, 513] on button "Apply" at bounding box center [1107, 515] width 60 height 24
